Goal: Task Accomplishment & Management: Manage account settings

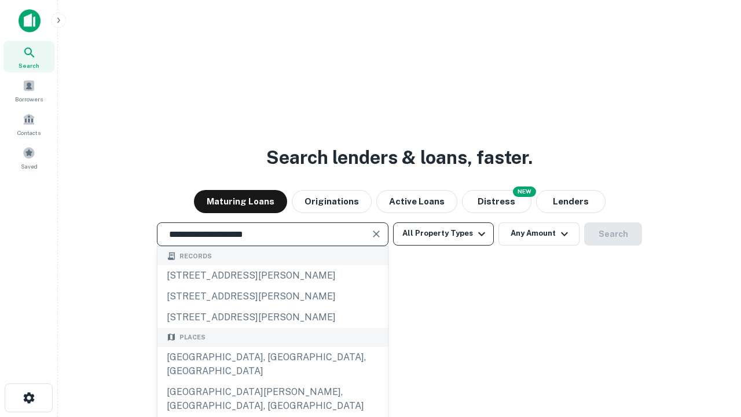
click at [272, 381] on div "Santa Monica, CA, USA" at bounding box center [272, 364] width 230 height 35
click at [443, 233] on button "All Property Types" at bounding box center [443, 233] width 101 height 23
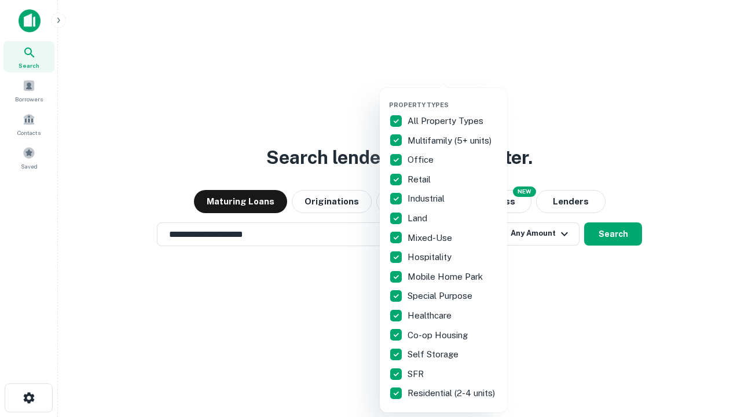
type input "**********"
click at [452, 97] on button "button" at bounding box center [452, 97] width 127 height 1
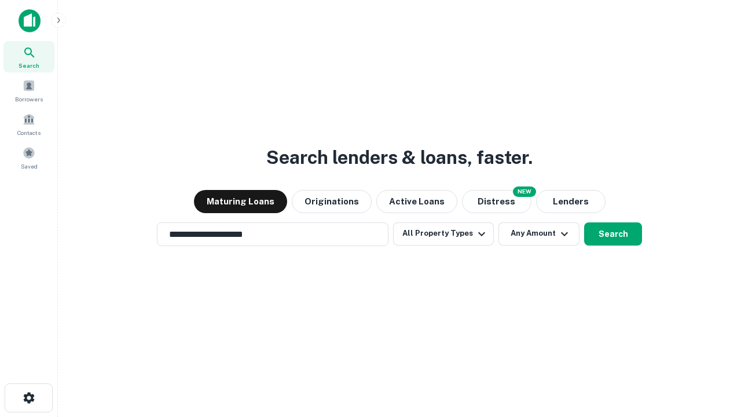
scroll to position [18, 0]
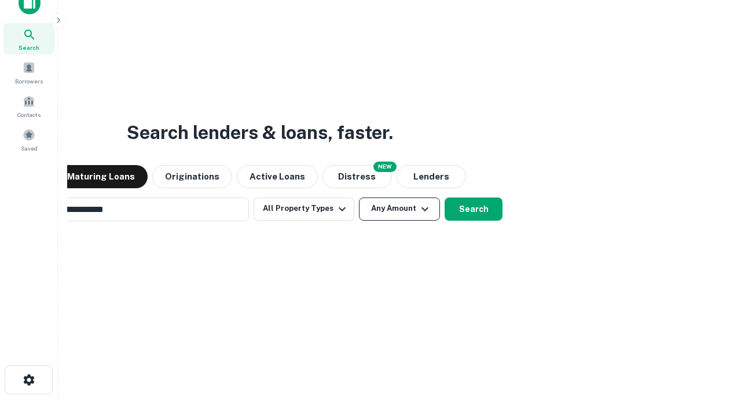
click at [359, 197] on button "Any Amount" at bounding box center [399, 208] width 81 height 23
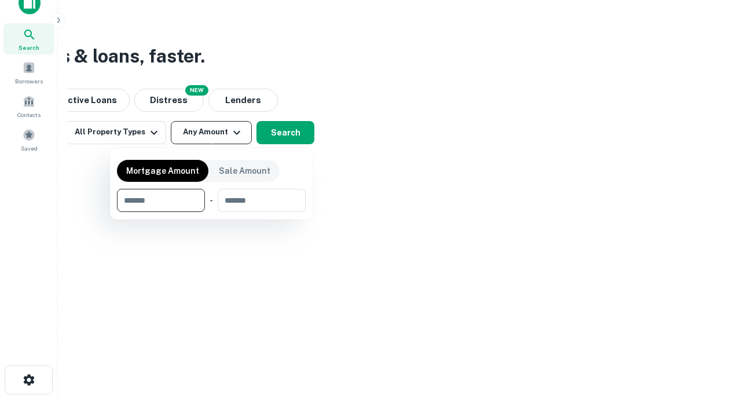
scroll to position [19, 0]
type input "*******"
click at [211, 212] on button "button" at bounding box center [211, 212] width 189 height 1
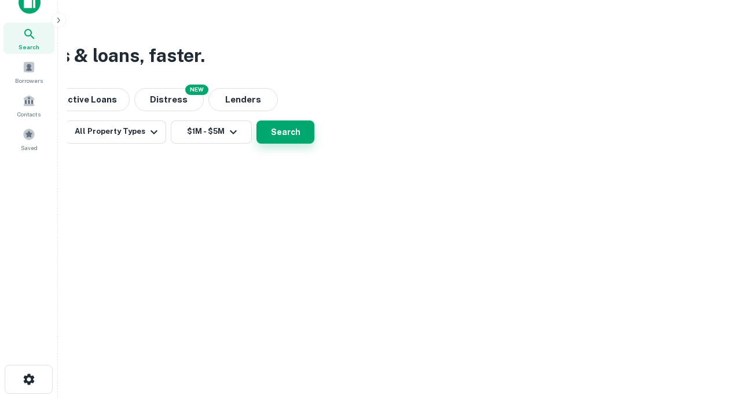
click at [314, 143] on button "Search" at bounding box center [285, 131] width 58 height 23
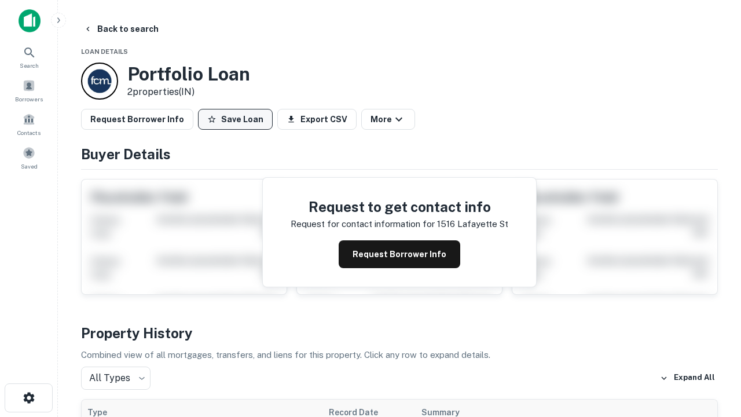
click at [235, 119] on button "Save Loan" at bounding box center [235, 119] width 75 height 21
click at [238, 119] on button "Loan Saved" at bounding box center [238, 119] width 80 height 21
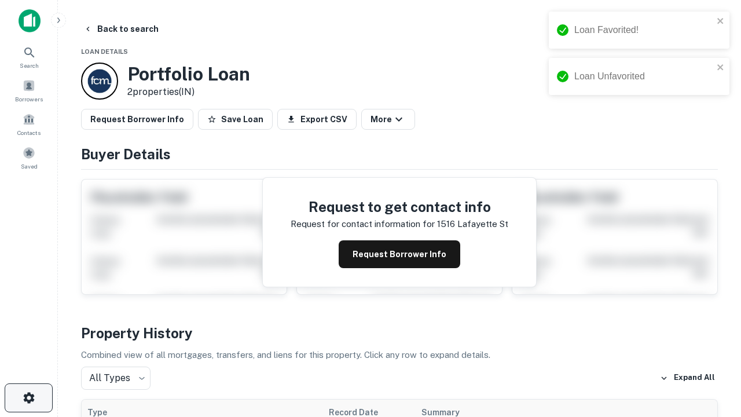
click at [28, 397] on icon "button" at bounding box center [29, 397] width 14 height 14
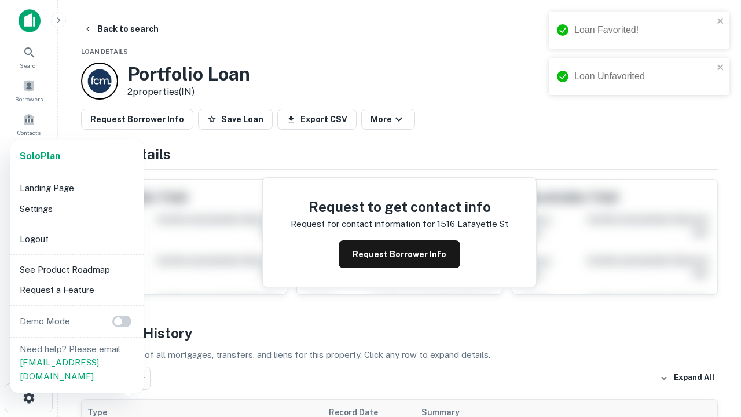
click at [76, 238] on li "Logout" at bounding box center [77, 239] width 124 height 21
